Goal: Information Seeking & Learning: Learn about a topic

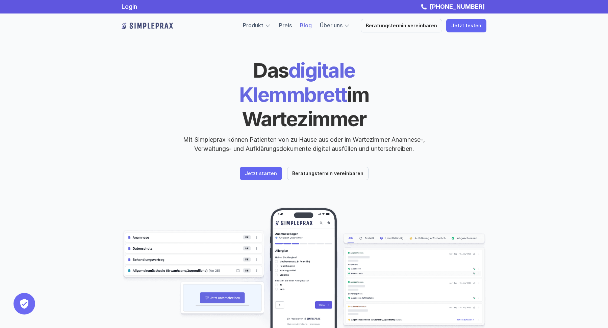
click at [312, 26] on link "Blog" at bounding box center [306, 25] width 12 height 7
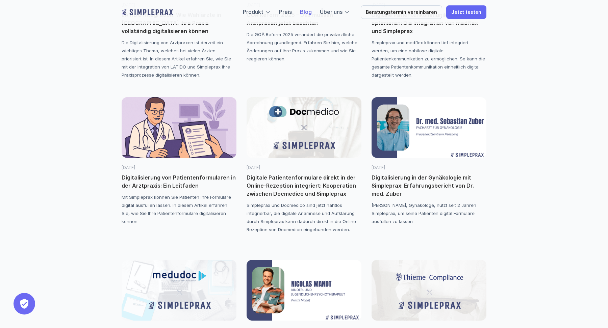
scroll to position [515, 0]
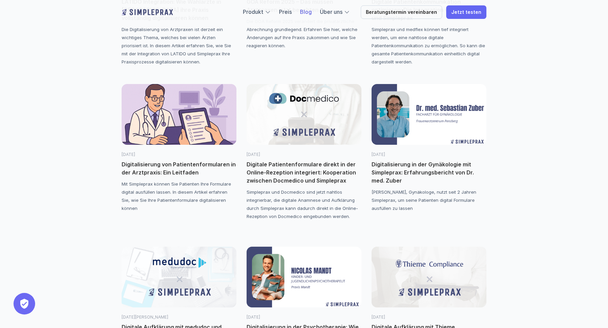
click at [421, 137] on img at bounding box center [428, 114] width 115 height 61
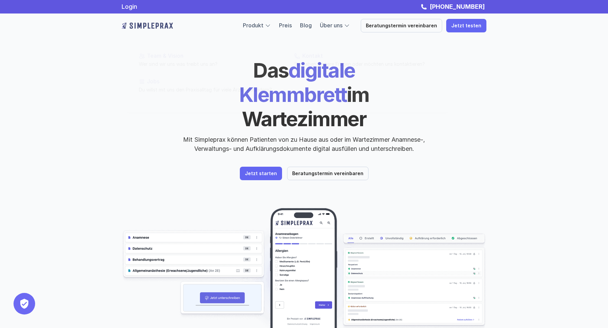
click at [319, 26] on div "Produkt Preis Blog Über uns" at bounding box center [296, 25] width 107 height 9
click at [312, 26] on link "Blog" at bounding box center [306, 25] width 12 height 7
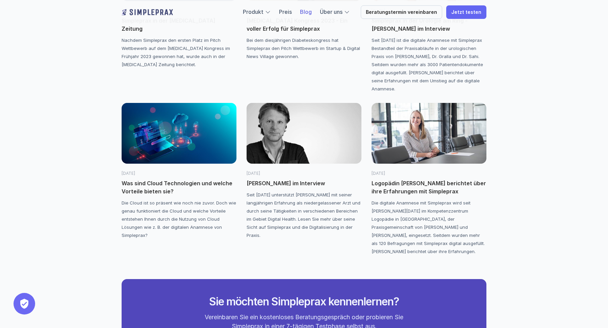
scroll to position [1339, 0]
